Goal: Contribute content

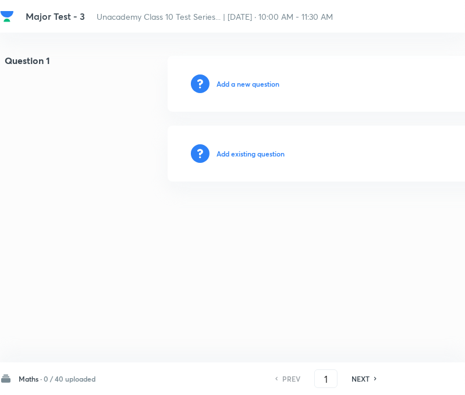
click at [57, 384] on div "Maths · 0 / 40 uploaded" at bounding box center [47, 379] width 95 height 12
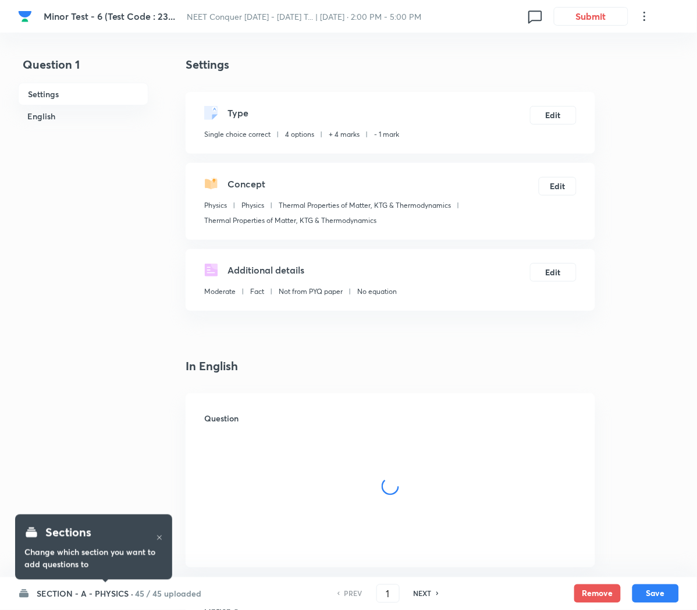
checkbox input "true"
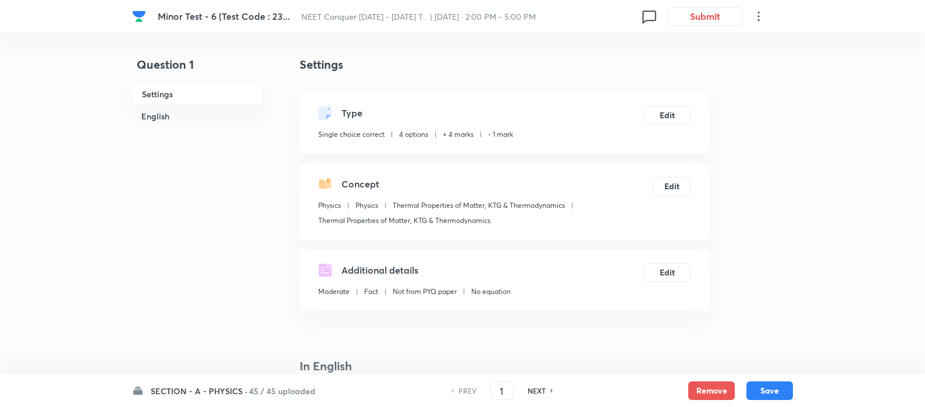
click at [534, 390] on h6 "NEXT" at bounding box center [537, 390] width 18 height 10
type input "2"
checkbox input "false"
checkbox input "true"
click at [664, 115] on button "Edit" at bounding box center [667, 114] width 47 height 19
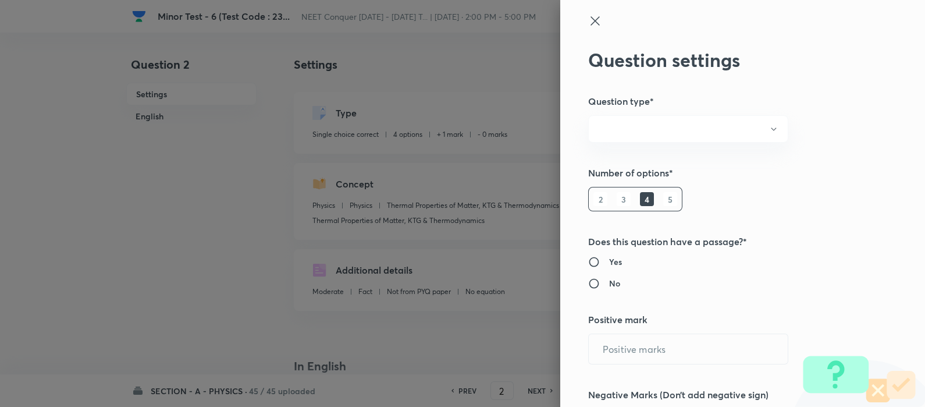
radio input "true"
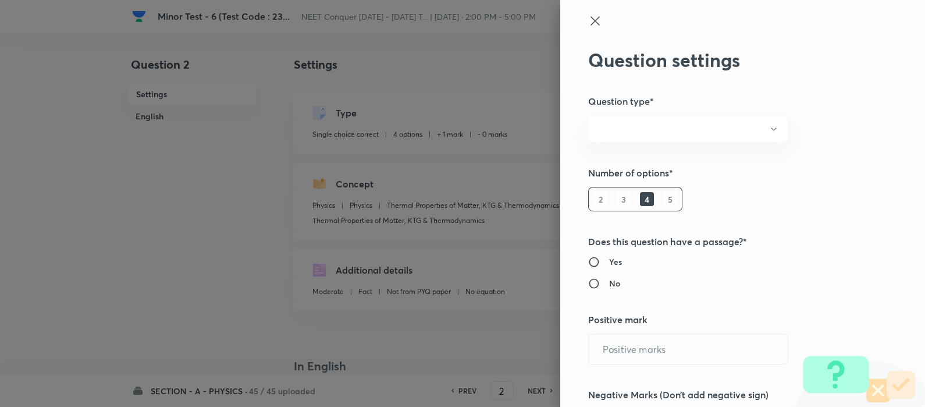
radio input "true"
type input "1"
type input "0"
type input "Physics"
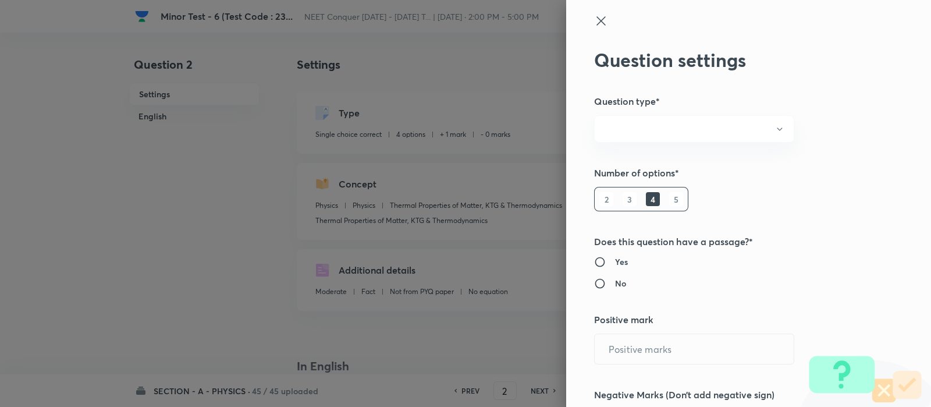
type input "Physics"
type input "Thermal Properties of Matter, KTG & Thermodynamics"
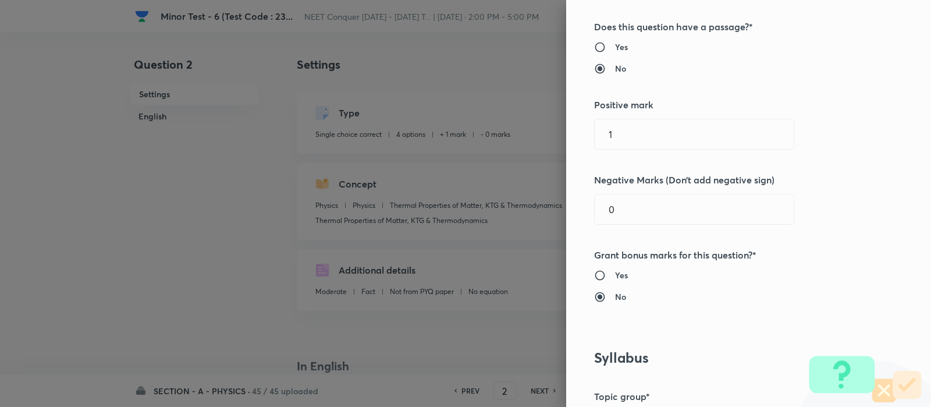
scroll to position [213, 0]
click at [627, 130] on input "1" at bounding box center [694, 136] width 199 height 30
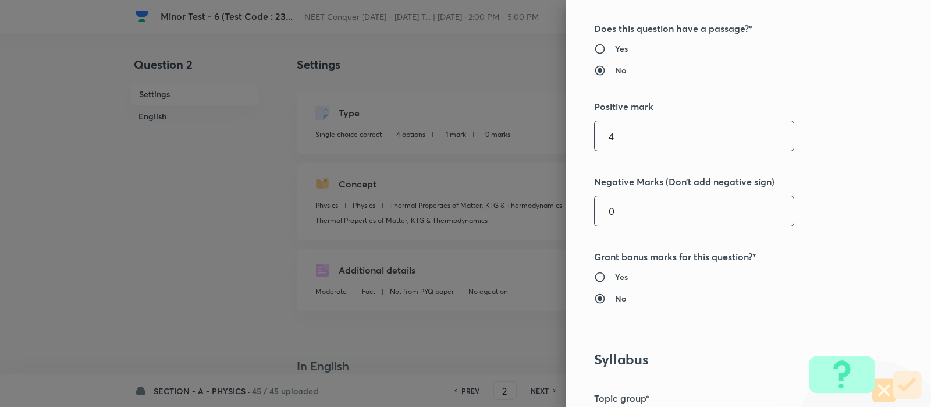
type input "4"
click at [618, 214] on input "0" at bounding box center [694, 211] width 199 height 30
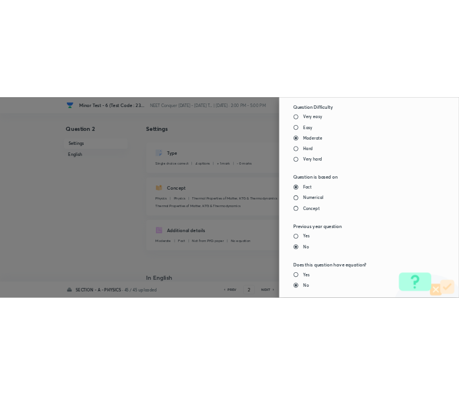
scroll to position [1246, 0]
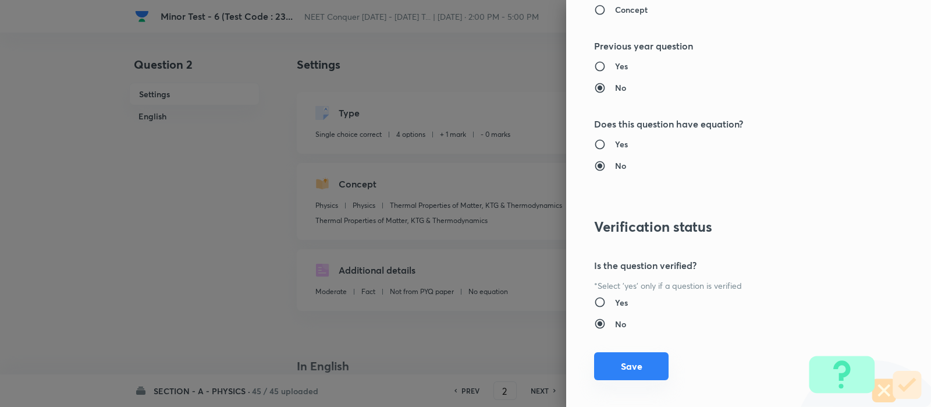
type input "1"
click at [618, 358] on button "Save" at bounding box center [631, 366] width 74 height 28
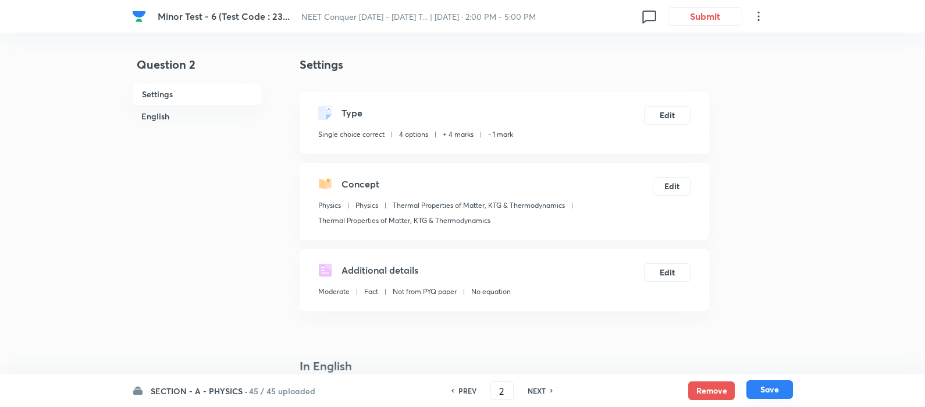
click at [696, 397] on button "Save" at bounding box center [769, 389] width 47 height 19
click at [696, 390] on button "Save" at bounding box center [769, 389] width 47 height 19
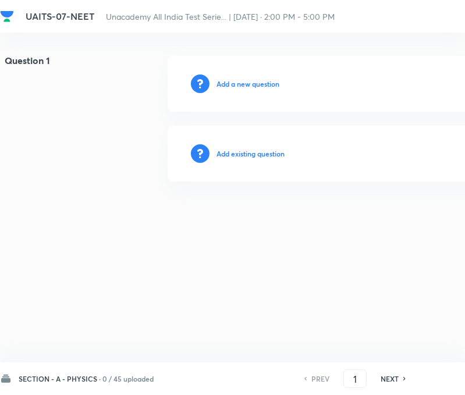
click at [88, 376] on h6 "SECTION - A - PHYSICS ·" at bounding box center [60, 379] width 82 height 10
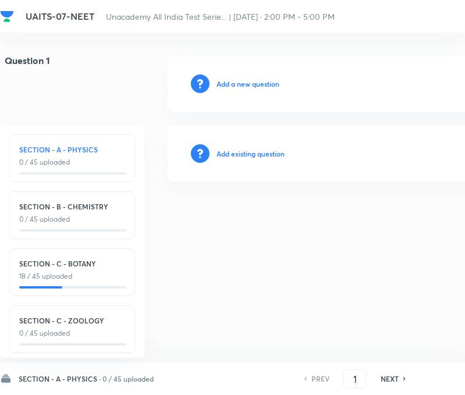
click at [49, 268] on h6 "SECTION - C - BOTANY" at bounding box center [72, 263] width 106 height 10
type input "91"
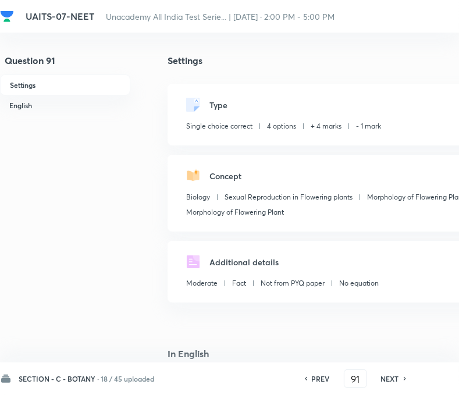
checkbox input "true"
click at [364, 380] on input "91" at bounding box center [355, 379] width 22 height 20
type input "9"
type input "108"
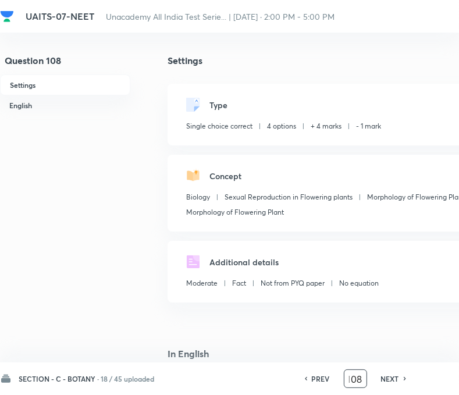
checkbox input "false"
checkbox input "true"
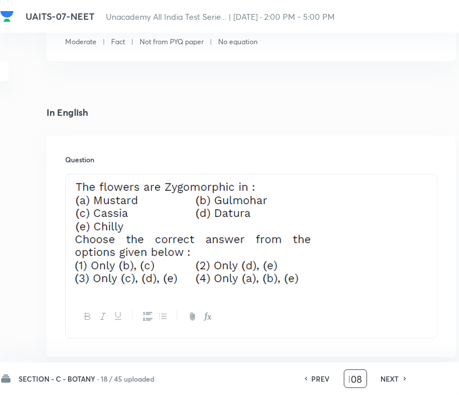
scroll to position [0, 0]
click at [183, 142] on div "Question" at bounding box center [252, 247] width 410 height 222
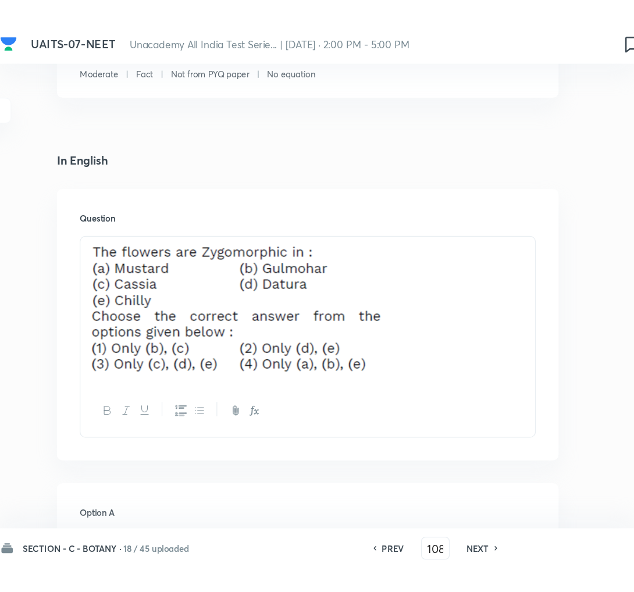
scroll to position [242, 0]
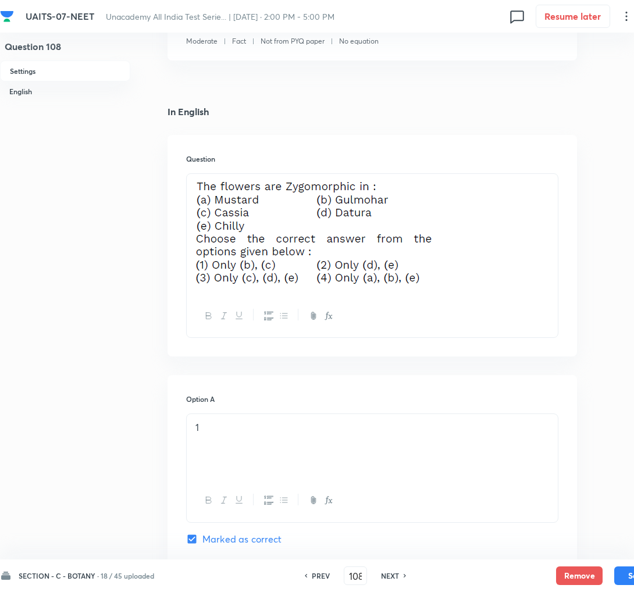
click at [396, 394] on div "PREV 108 ​ NEXT" at bounding box center [355, 576] width 150 height 19
click at [391, 394] on h6 "NEXT" at bounding box center [390, 576] width 18 height 10
type input "109"
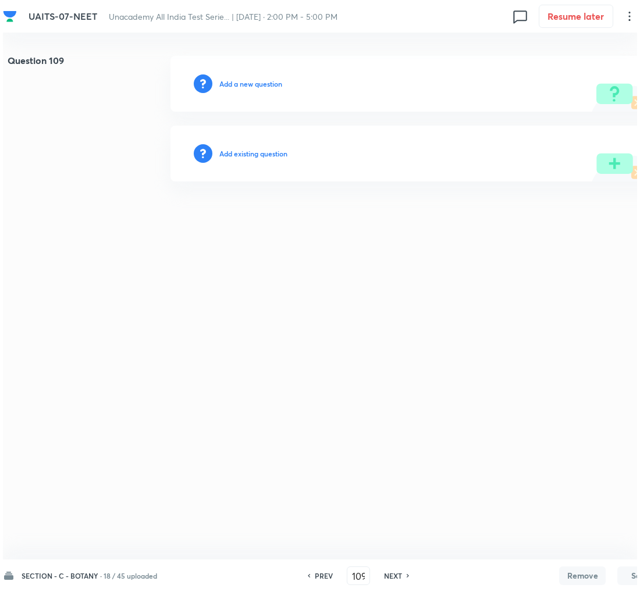
scroll to position [0, 0]
